Goal: Book appointment/travel/reservation

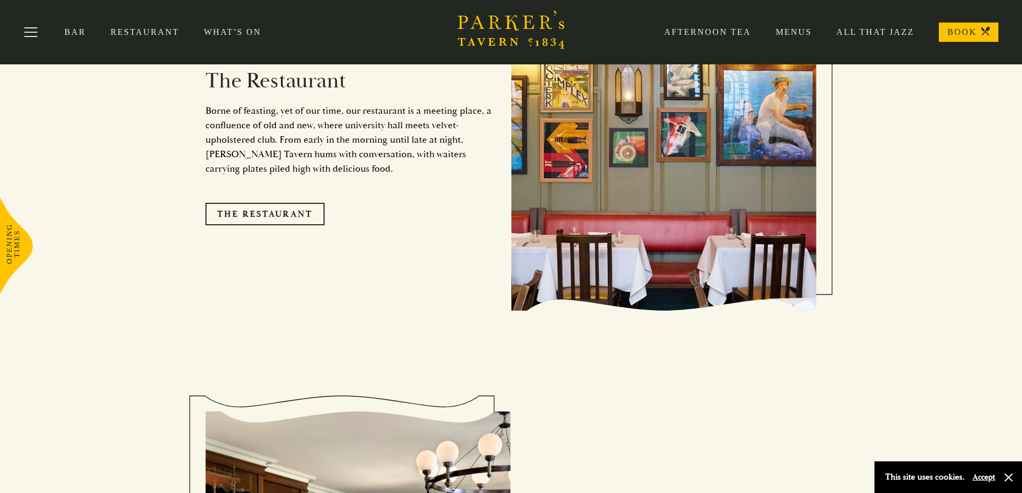
scroll to position [751, 0]
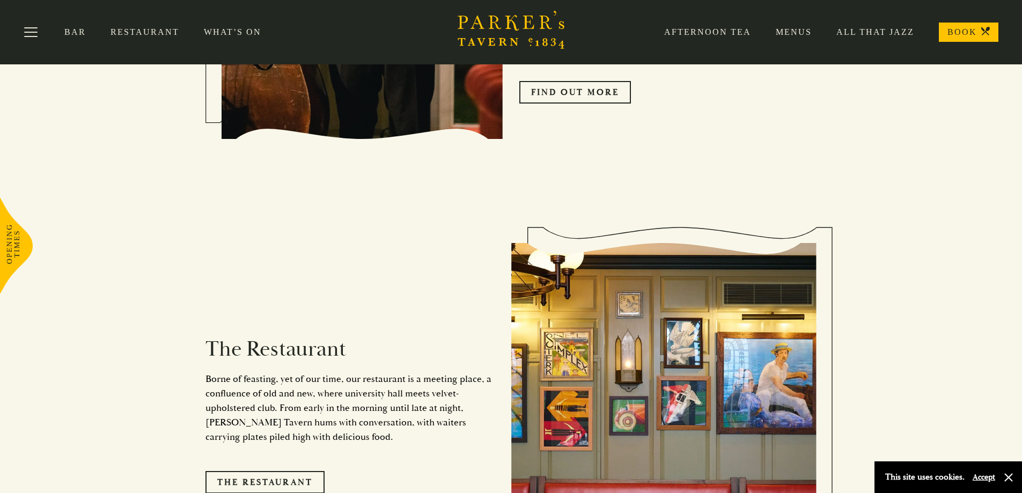
click at [984, 34] on icon at bounding box center [985, 31] width 9 height 9
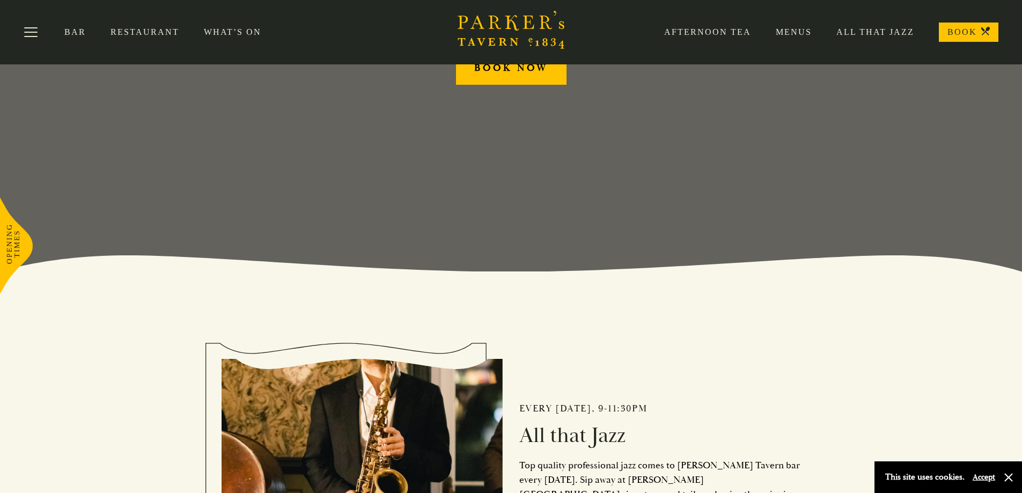
scroll to position [161, 0]
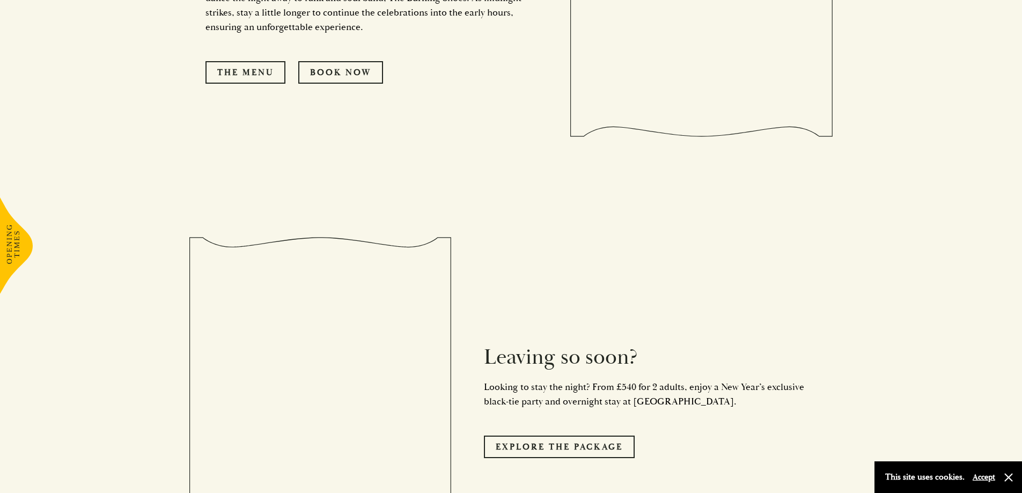
scroll to position [2039, 0]
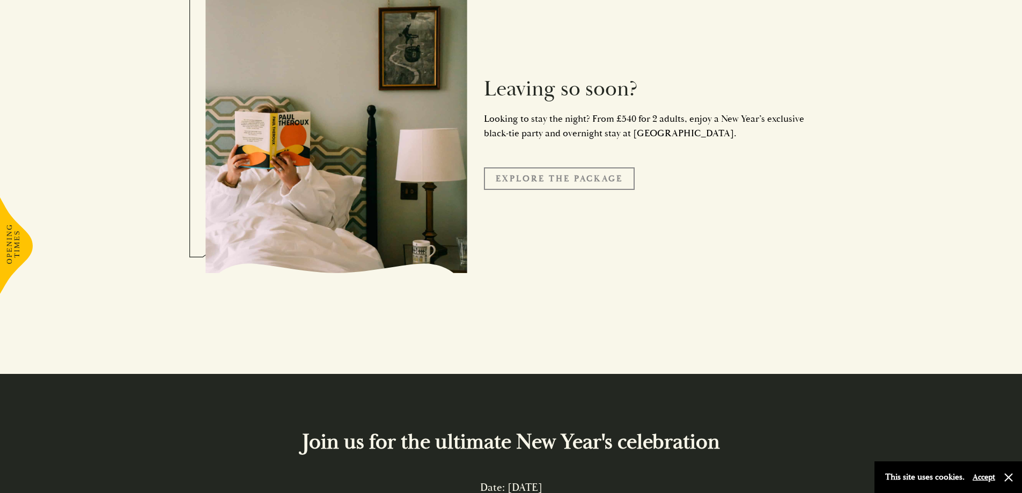
click at [615, 167] on link "Explore the Package" at bounding box center [559, 178] width 151 height 23
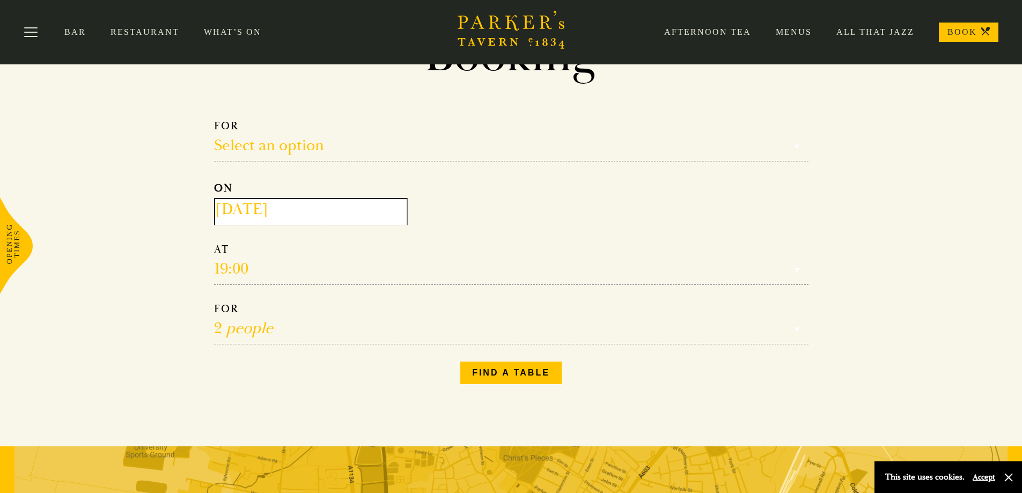
click at [531, 358] on div "Make a Reservation Select an option Select an option Lunch Dinner Afternoon Tea…" at bounding box center [512, 252] width 612 height 282
click at [492, 370] on button "Find a table" at bounding box center [510, 373] width 101 height 23
